Goal: Task Accomplishment & Management: Use online tool/utility

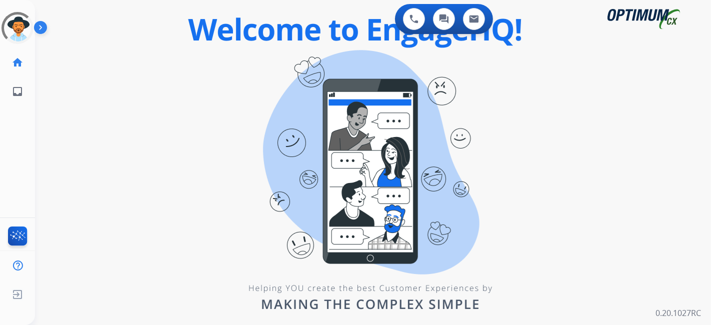
click at [68, 76] on div "swap_horiz Break voice bridge close_fullscreen Connect 3-Way Call merge_type Se…" at bounding box center [361, 60] width 652 height 48
click at [17, 31] on div at bounding box center [17, 27] width 39 height 39
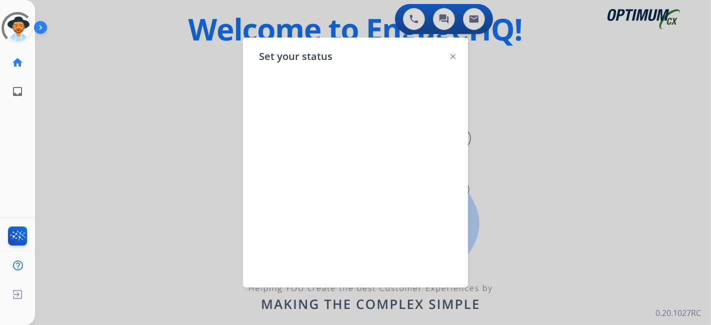
drag, startPoint x: 174, startPoint y: 108, endPoint x: 156, endPoint y: 97, distance: 21.1
click at [173, 109] on div at bounding box center [355, 162] width 711 height 325
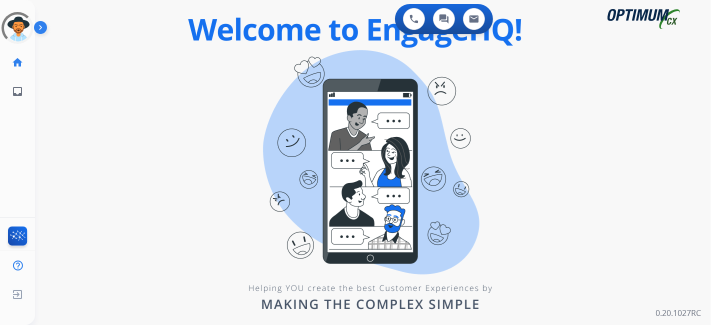
click at [268, 85] on div "0 Voice Interactions 0 Chat Interactions 0 Email Interactions swap_horiz Break …" at bounding box center [373, 162] width 676 height 325
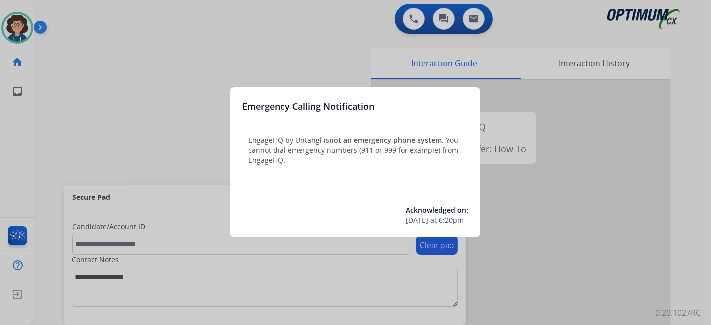
click at [81, 143] on div at bounding box center [355, 162] width 711 height 325
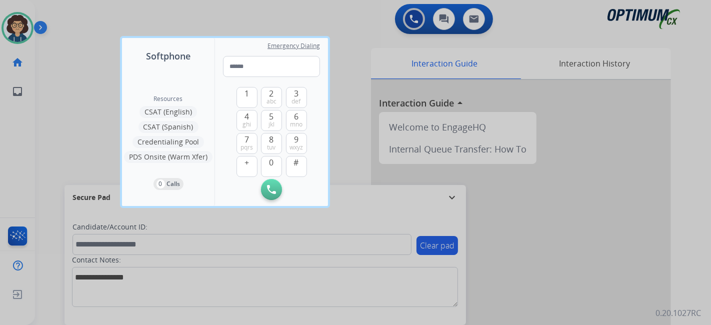
click at [77, 143] on div at bounding box center [355, 162] width 711 height 325
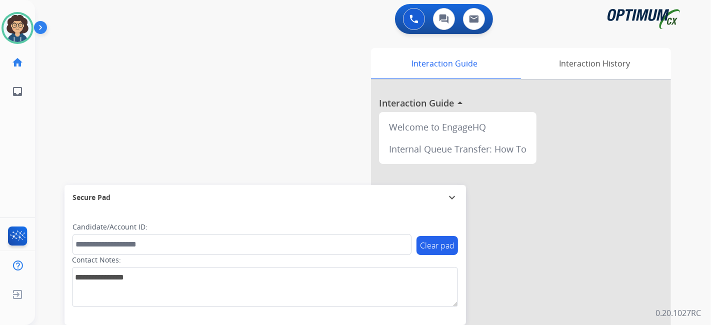
click at [312, 154] on div "Interaction Guide Interaction History Interaction Guide arrow_drop_up Welcome t…" at bounding box center [484, 250] width 372 height 405
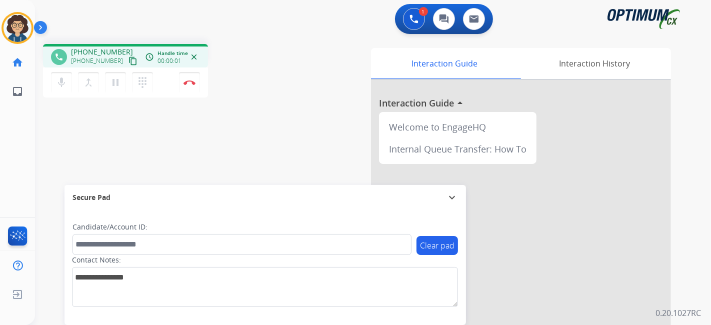
drag, startPoint x: 123, startPoint y: 60, endPoint x: 163, endPoint y: 4, distance: 69.1
click at [128, 59] on mat-icon "content_copy" at bounding box center [132, 60] width 9 height 9
click at [197, 85] on button "Disconnect" at bounding box center [189, 82] width 21 height 21
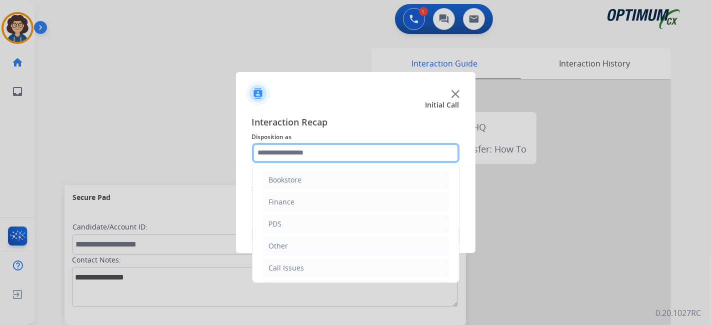
click at [355, 156] on input "text" at bounding box center [355, 153] width 207 height 20
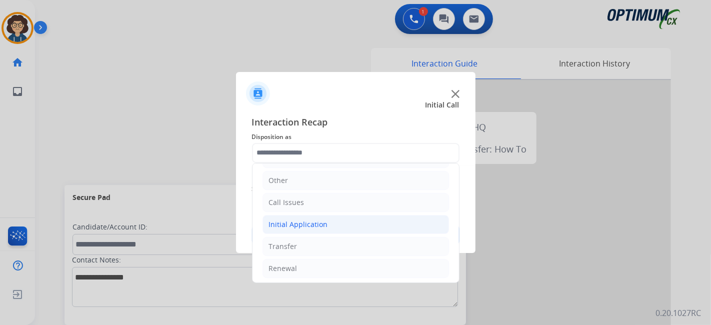
click at [338, 231] on li "Initial Application" at bounding box center [355, 224] width 186 height 19
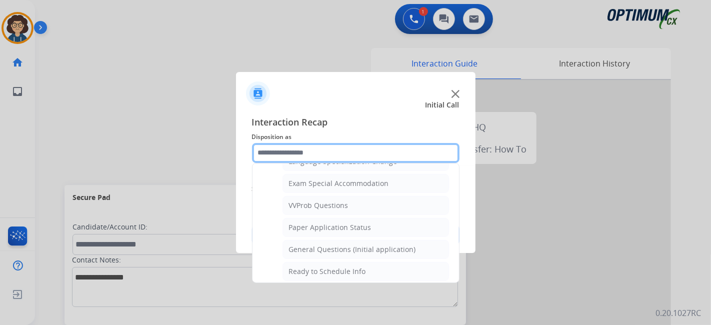
scroll to position [517, 0]
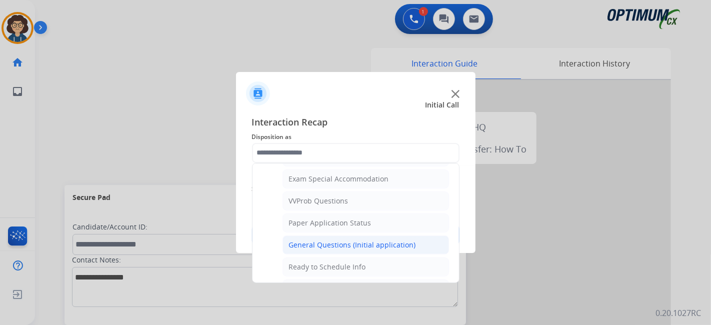
click at [398, 240] on div "General Questions (Initial application)" at bounding box center [352, 245] width 127 height 10
type input "**********"
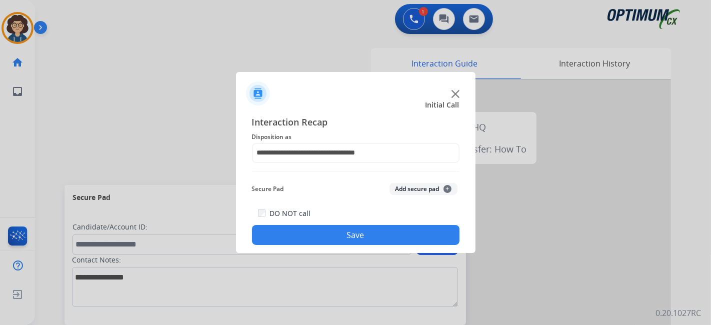
click at [377, 240] on button "Save" at bounding box center [355, 235] width 207 height 20
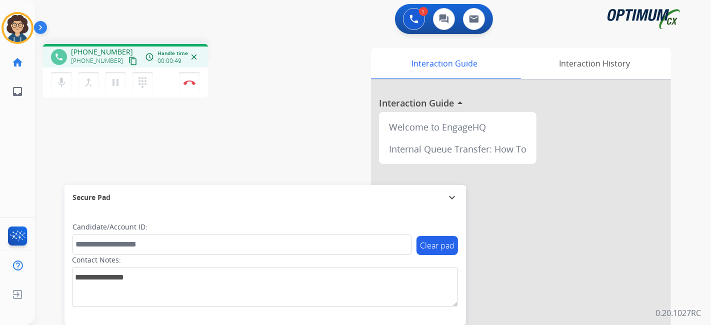
click at [128, 62] on mat-icon "content_copy" at bounding box center [132, 60] width 9 height 9
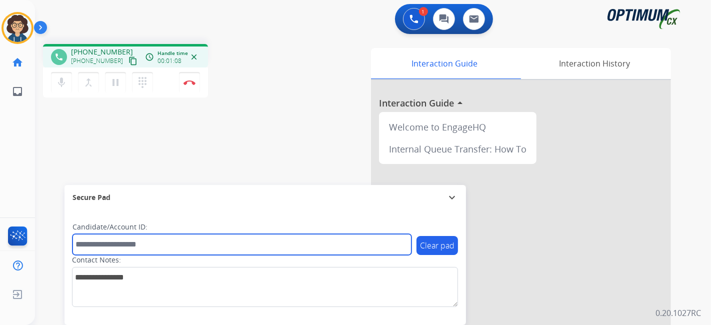
click at [194, 249] on input "text" at bounding box center [241, 244] width 339 height 21
paste input "*******"
type input "*******"
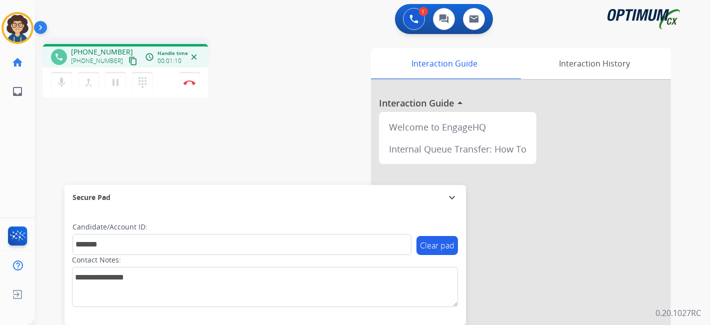
click at [223, 144] on div "phone [PHONE_NUMBER] [PHONE_NUMBER] content_copy access_time Call metrics Queue…" at bounding box center [361, 244] width 652 height 417
click at [194, 79] on button "Disconnect" at bounding box center [189, 82] width 21 height 21
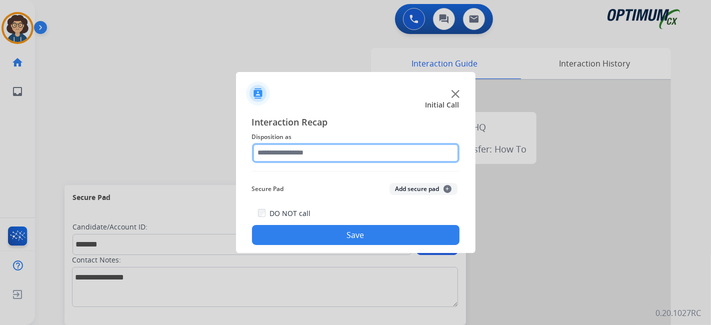
click at [387, 162] on div at bounding box center [355, 153] width 207 height 20
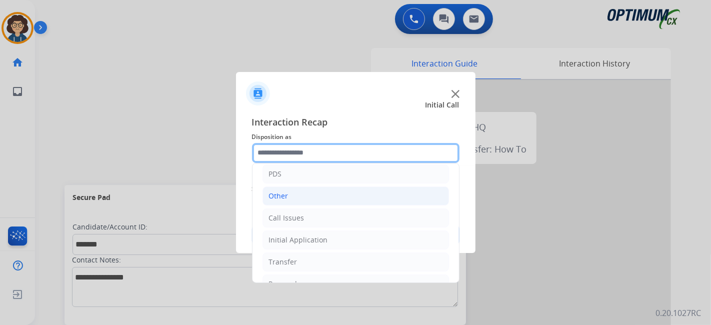
scroll to position [65, 0]
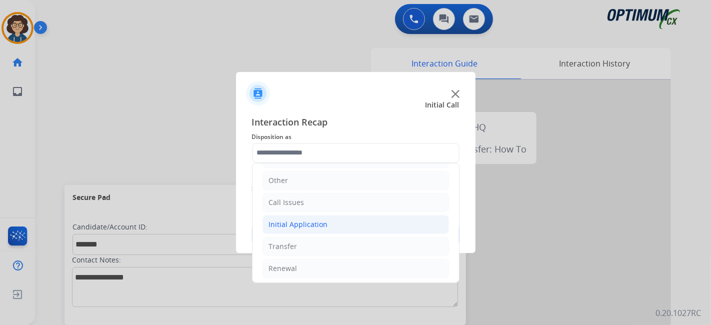
click at [329, 219] on li "Initial Application" at bounding box center [355, 224] width 186 height 19
drag, startPoint x: 329, startPoint y: 231, endPoint x: 344, endPoint y: 240, distance: 16.8
click at [330, 241] on div "Credential Resend (Initial application)" at bounding box center [352, 246] width 126 height 10
type input "**********"
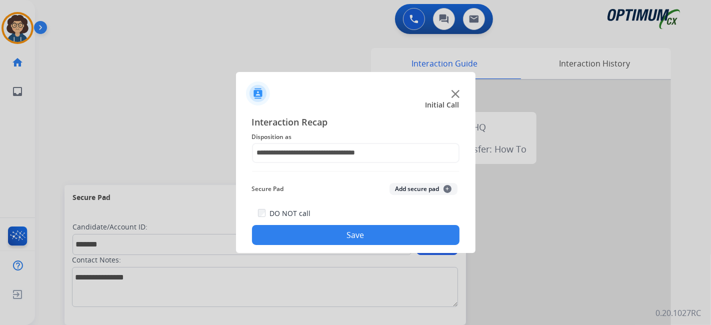
click at [408, 184] on button "Add secure pad +" at bounding box center [423, 189] width 68 height 12
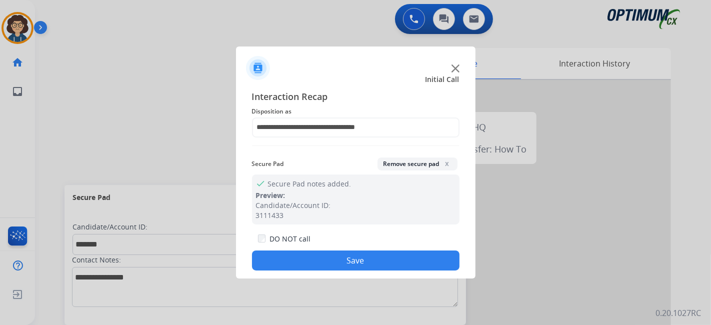
click at [375, 252] on button "Save" at bounding box center [355, 260] width 207 height 20
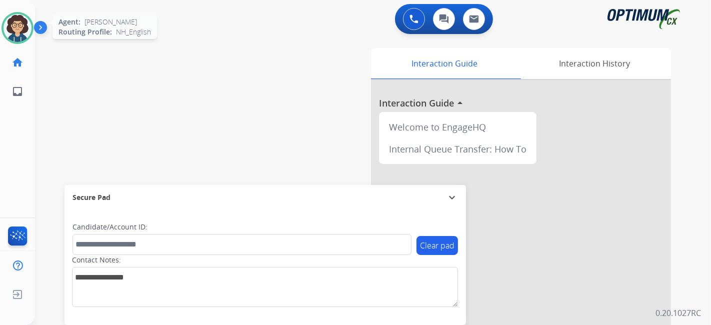
click at [8, 39] on div at bounding box center [17, 28] width 32 height 32
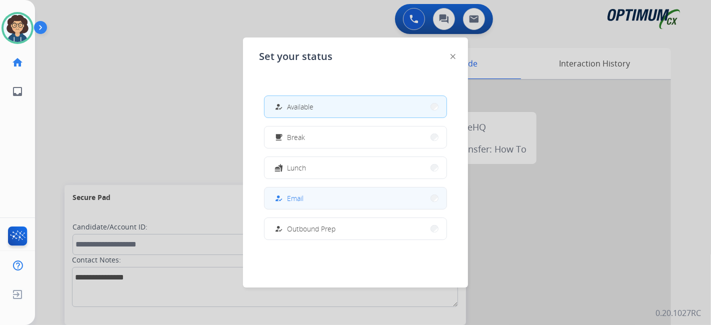
click at [322, 195] on button "how_to_reg Email" at bounding box center [355, 197] width 182 height 21
